Goal: Transaction & Acquisition: Purchase product/service

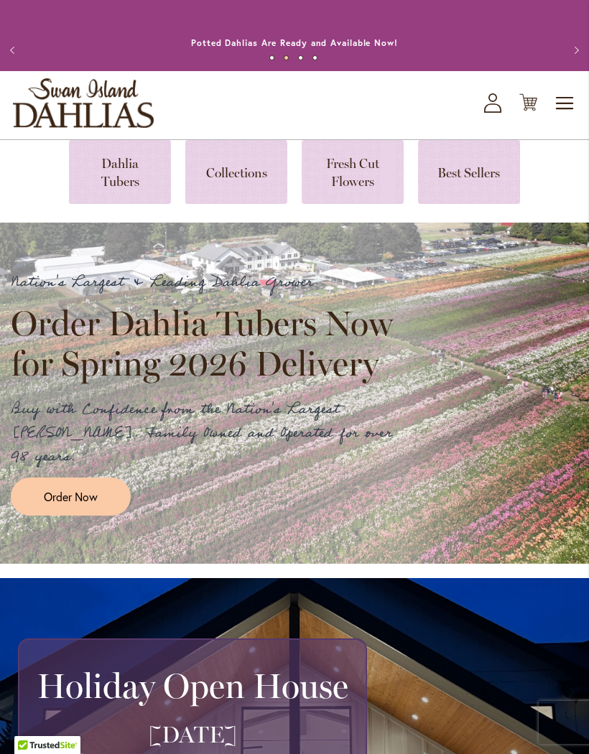
click at [87, 488] on span "Order Now" at bounding box center [71, 496] width 54 height 17
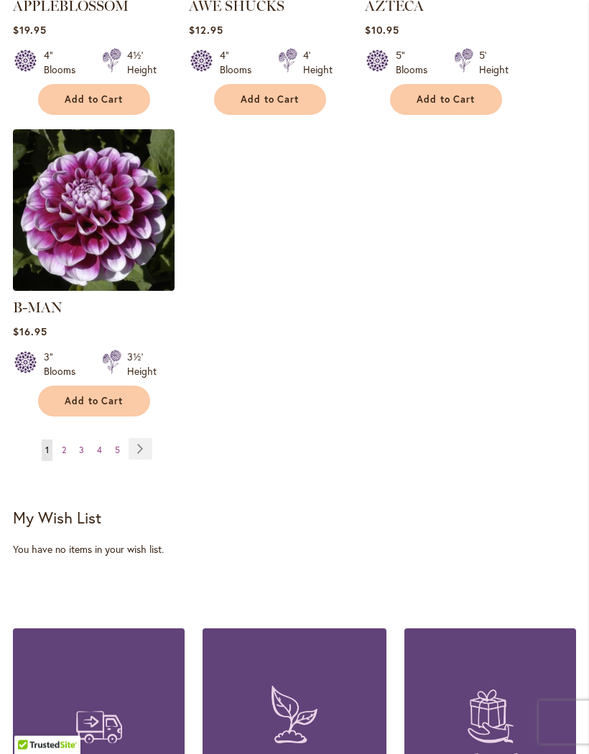
scroll to position [1990, 0]
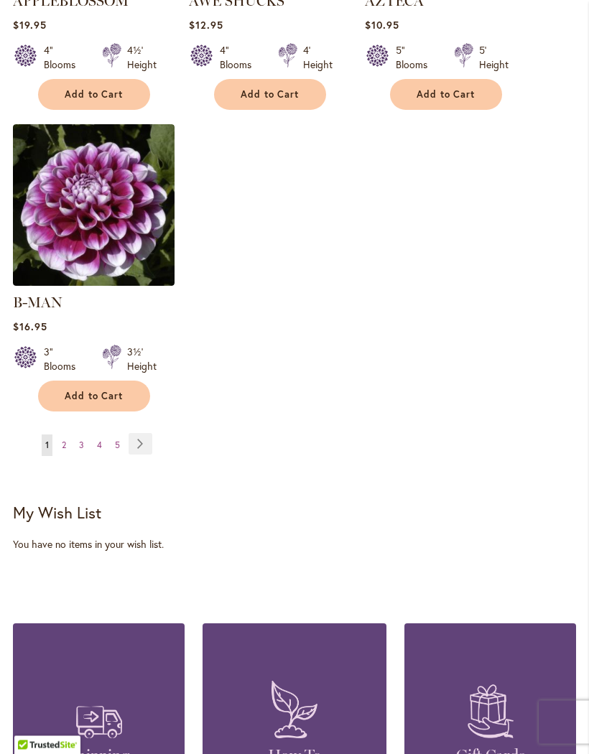
click at [139, 438] on link "Page Next" at bounding box center [141, 445] width 24 height 22
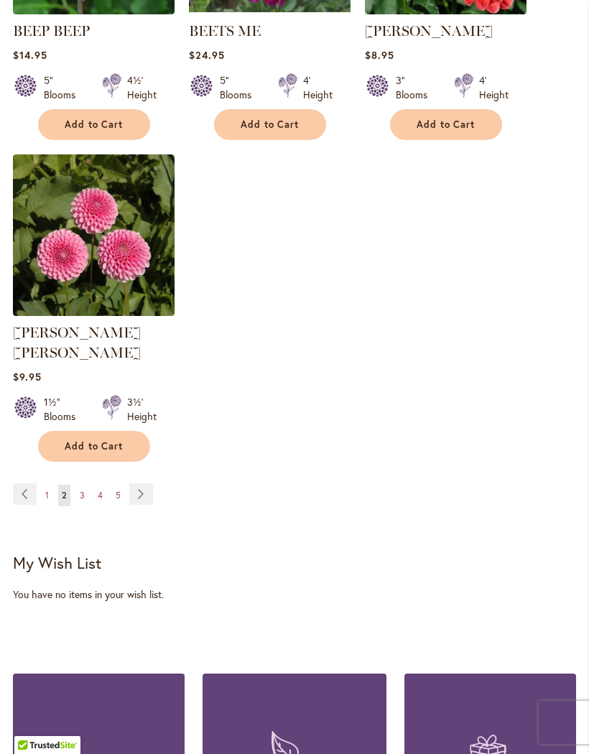
scroll to position [1939, 0]
click at [139, 493] on link "Page Next" at bounding box center [141, 495] width 24 height 22
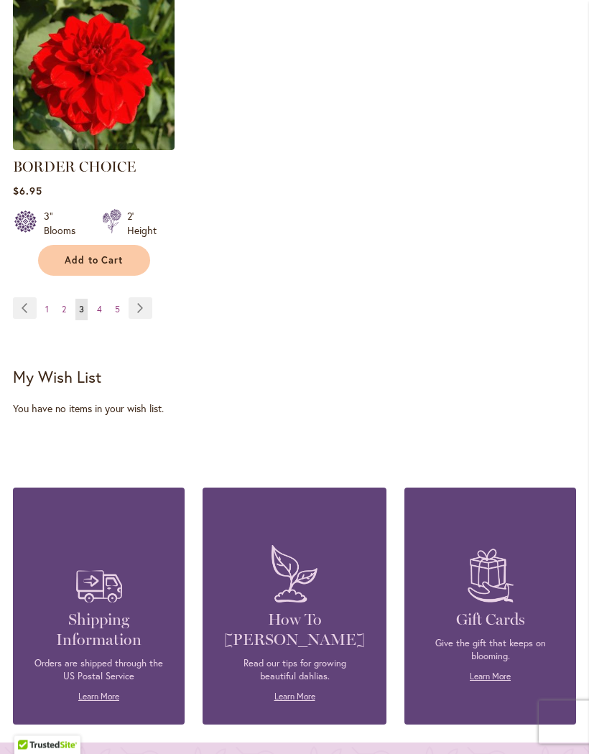
scroll to position [2106, 0]
click at [152, 319] on link "Page Next" at bounding box center [141, 308] width 24 height 22
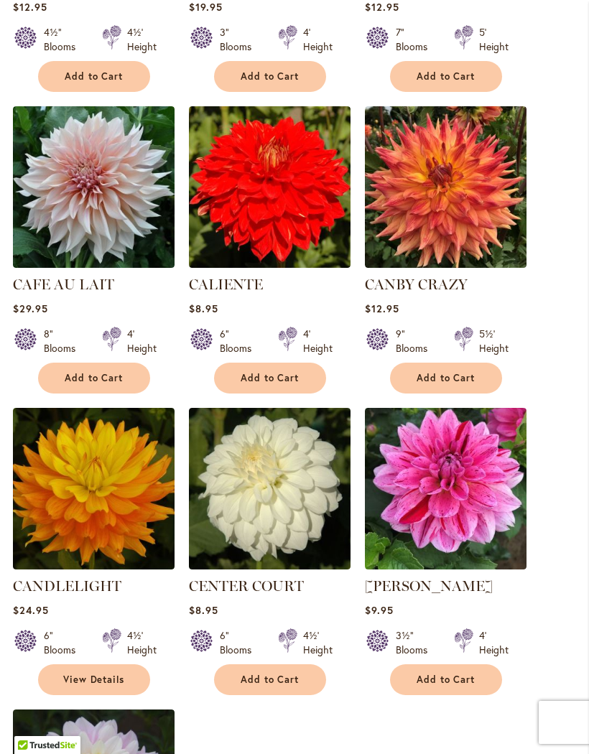
scroll to position [1404, 0]
